Goal: Information Seeking & Learning: Learn about a topic

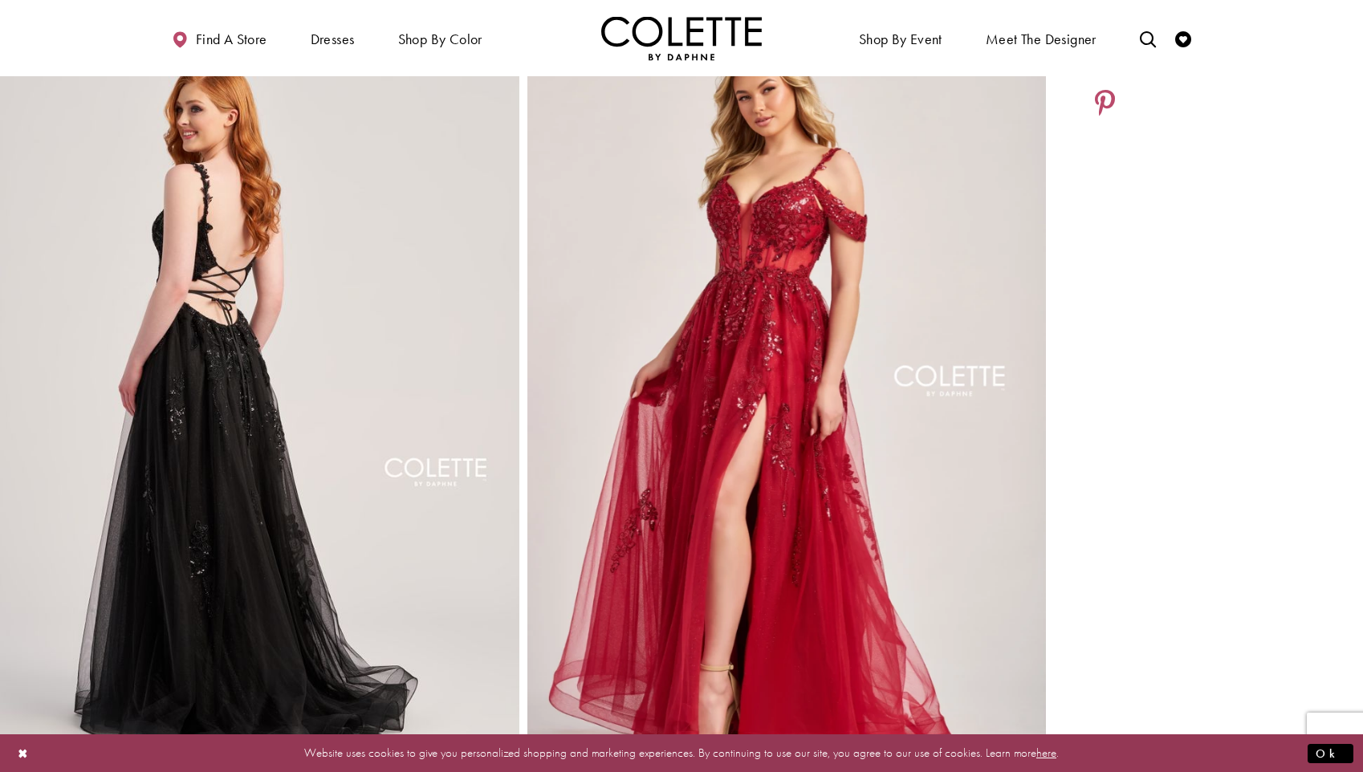
scroll to position [998, 0]
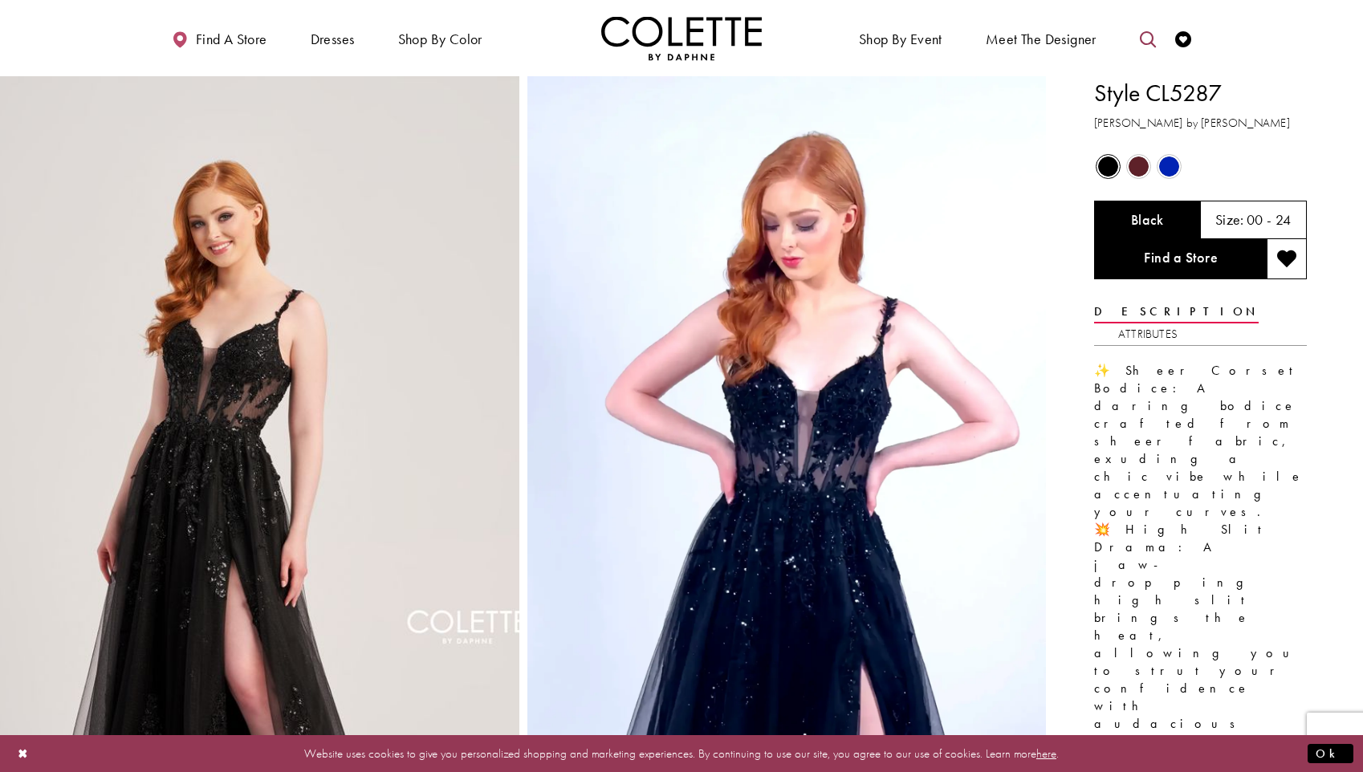
click at [1146, 39] on icon "Toggle search" at bounding box center [1148, 39] width 16 height 16
click at [1029, 33] on input "Search" at bounding box center [1065, 39] width 193 height 24
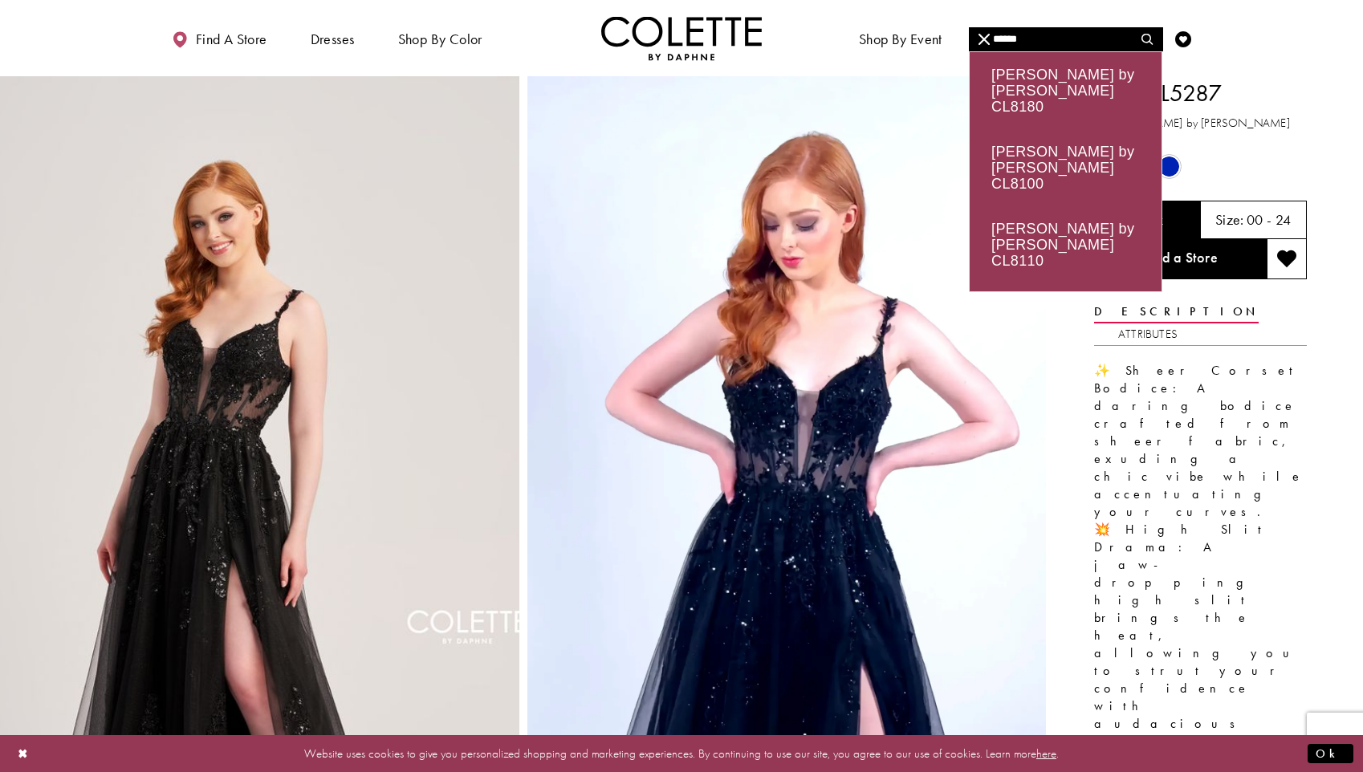
type input "******"
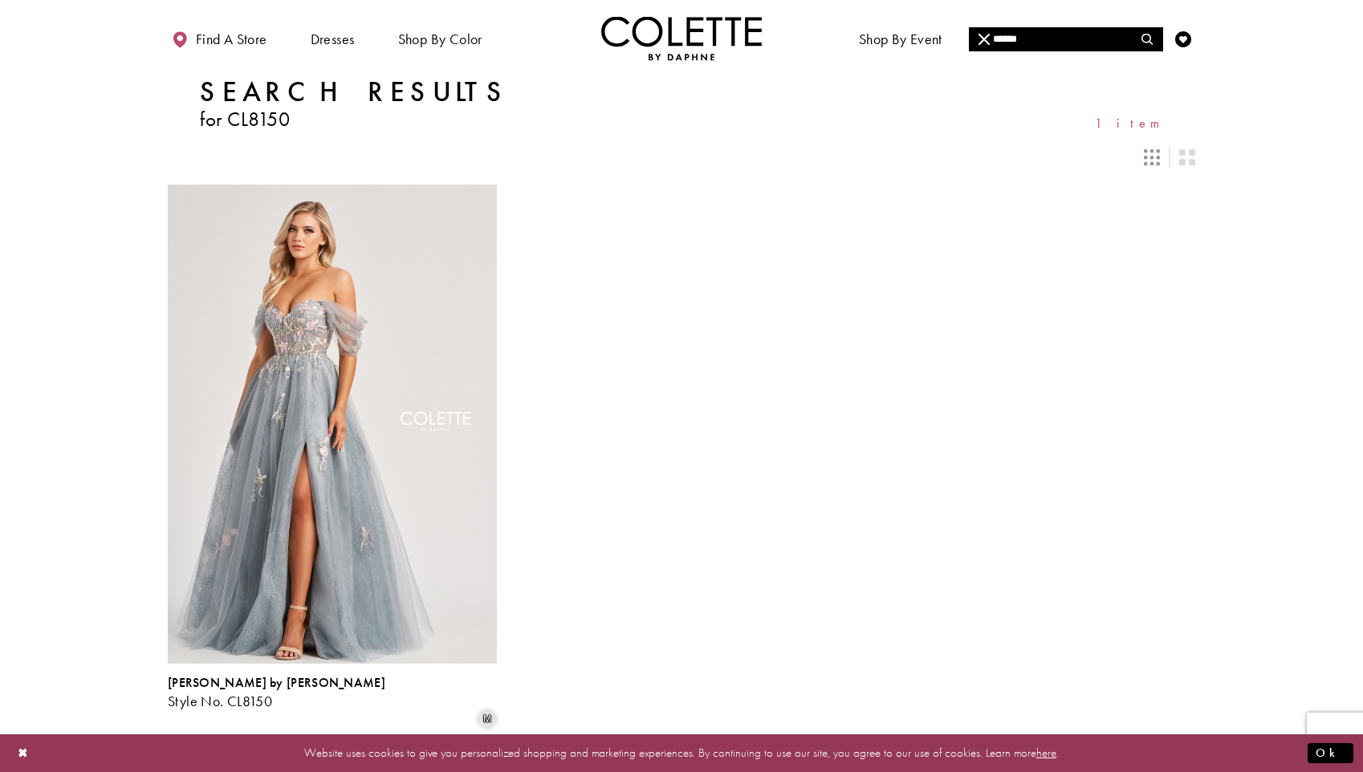
click at [309, 380] on img "Visit Colette by Daphne Style No. CL8150 Page" at bounding box center [332, 424] width 329 height 478
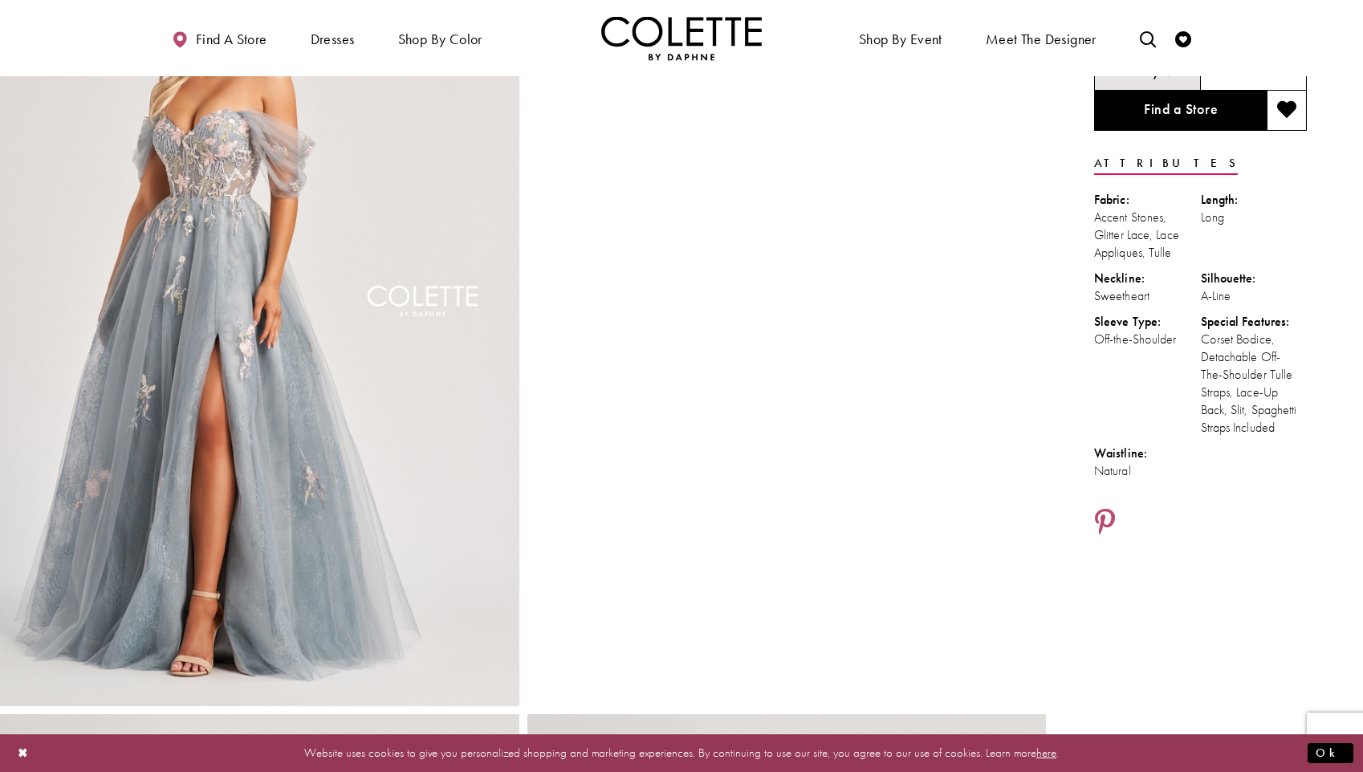
scroll to position [42, 0]
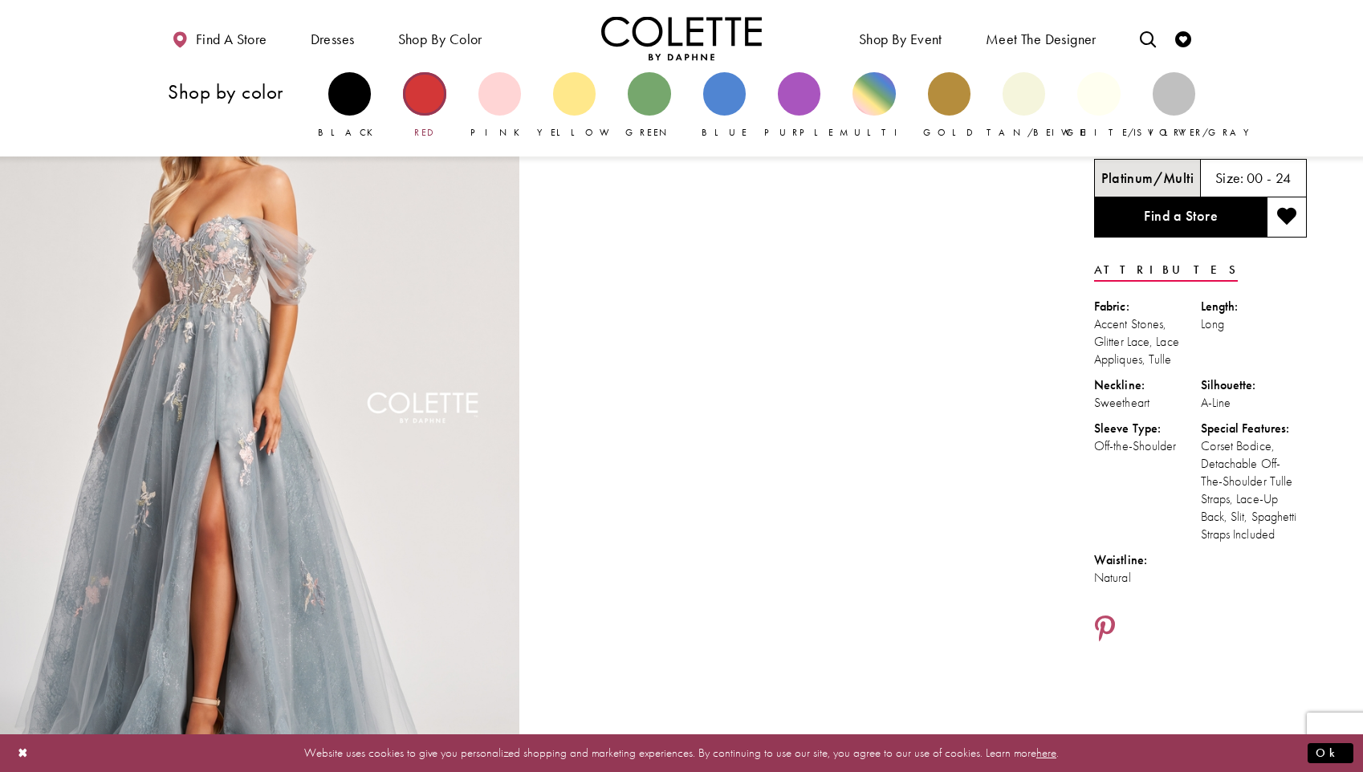
click at [424, 84] on div "Primary block" at bounding box center [424, 93] width 43 height 43
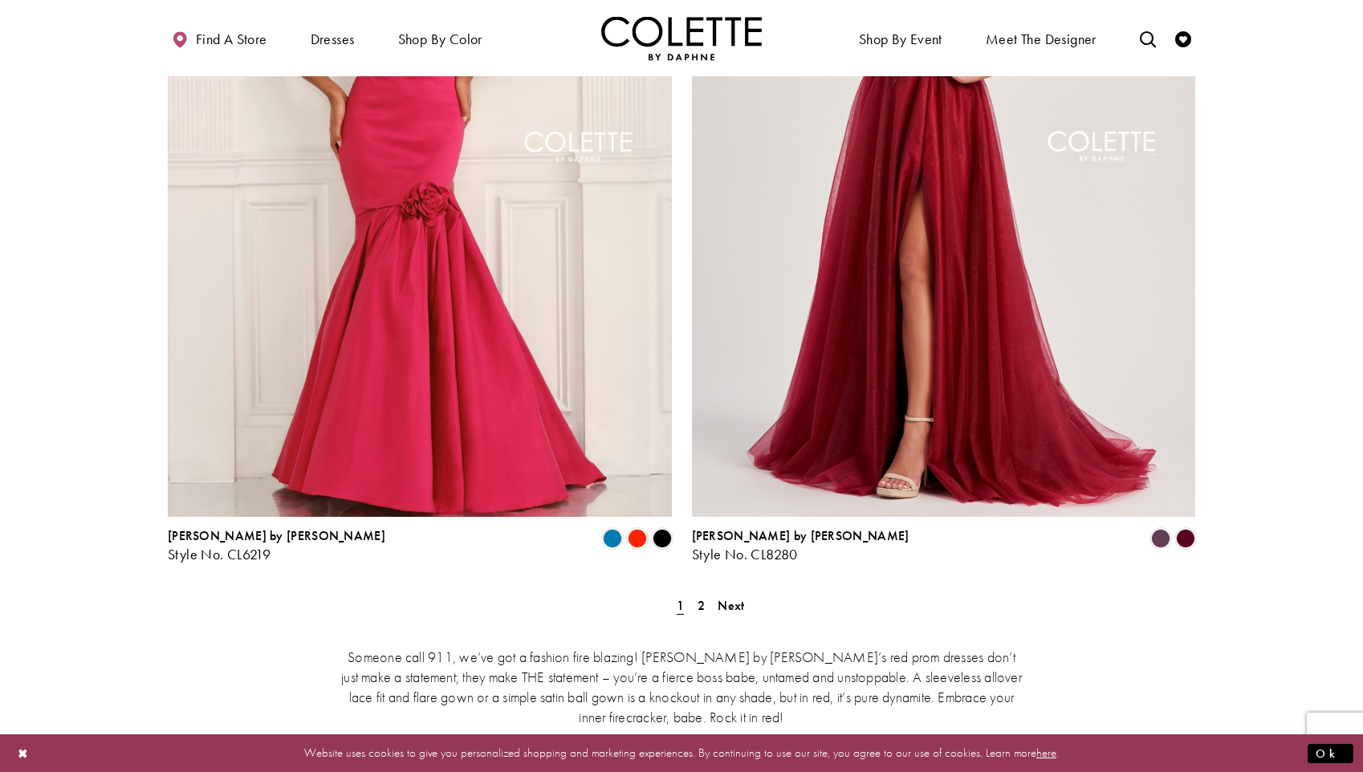
scroll to position [2810, 0]
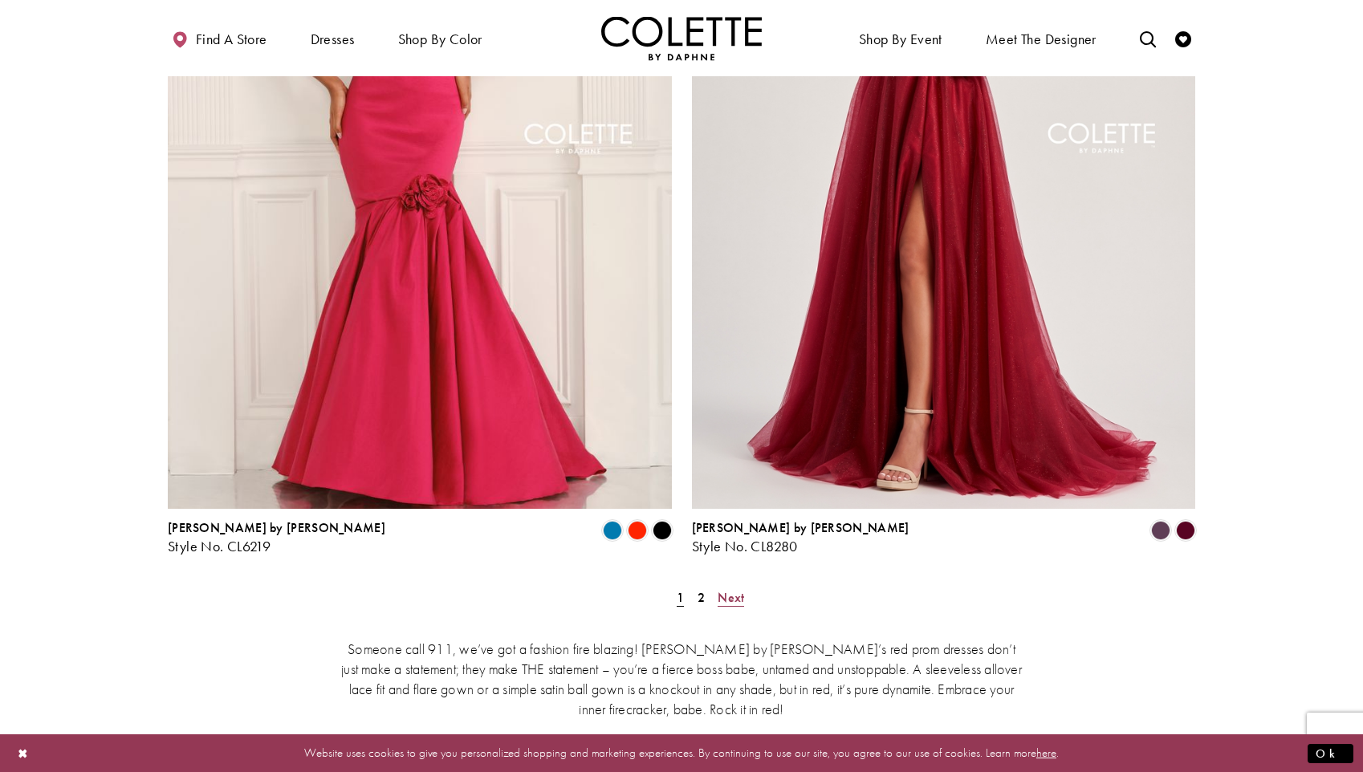
click at [733, 589] on span "Next" at bounding box center [730, 597] width 26 height 17
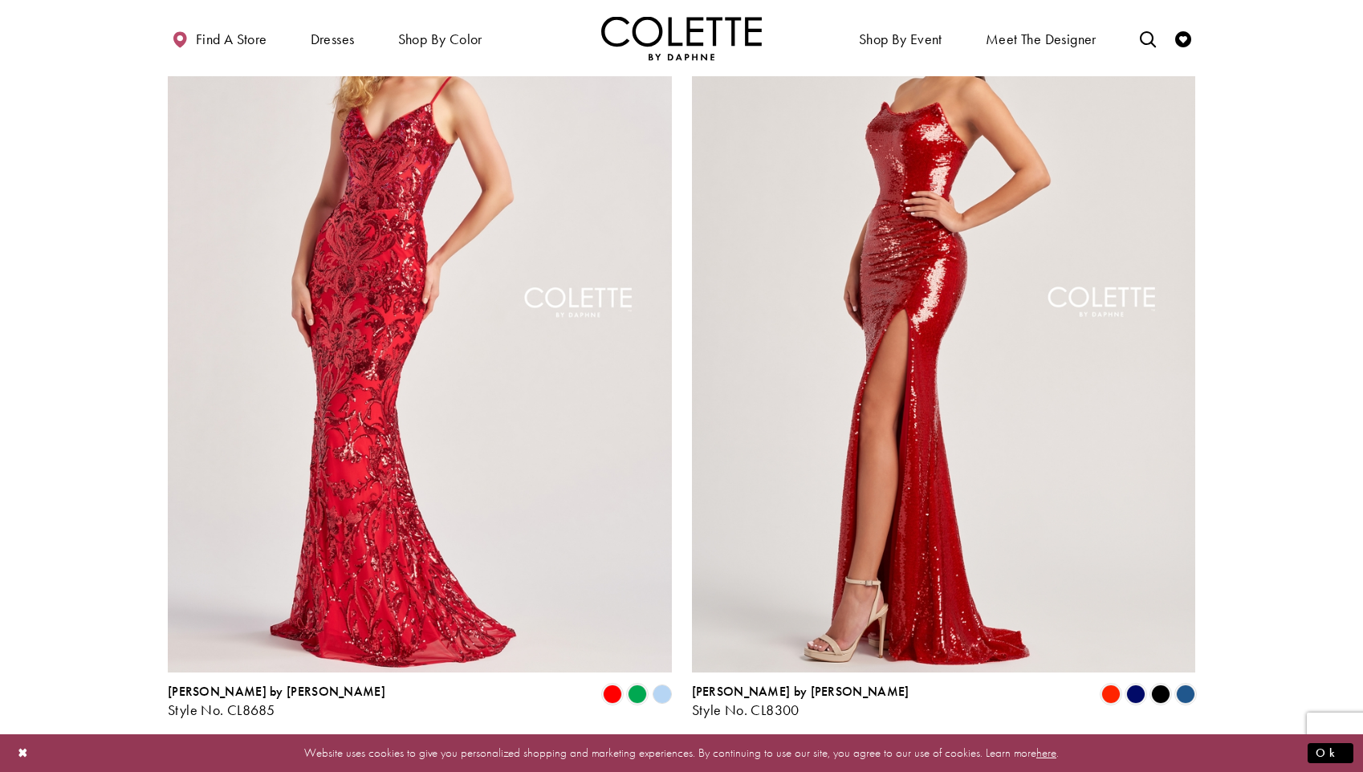
scroll to position [1946, 0]
